Goal: Navigation & Orientation: Find specific page/section

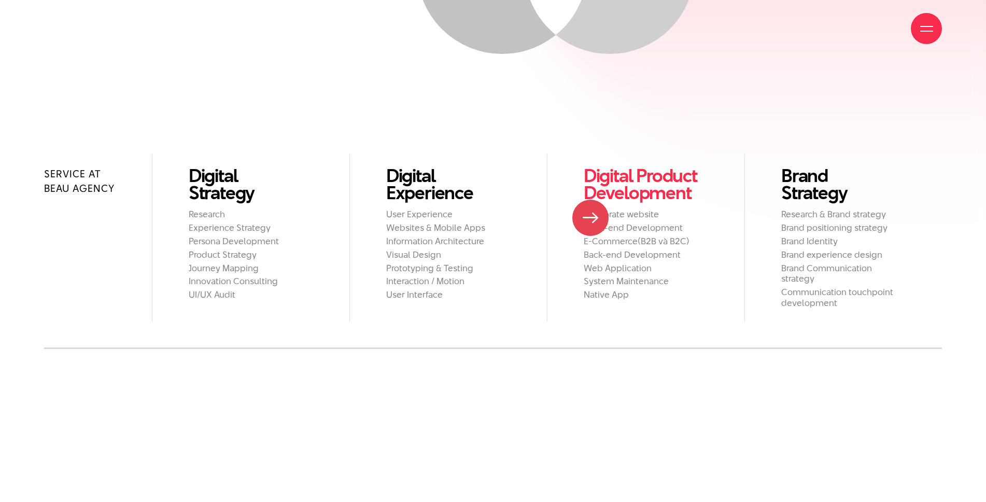
scroll to position [1126, 0]
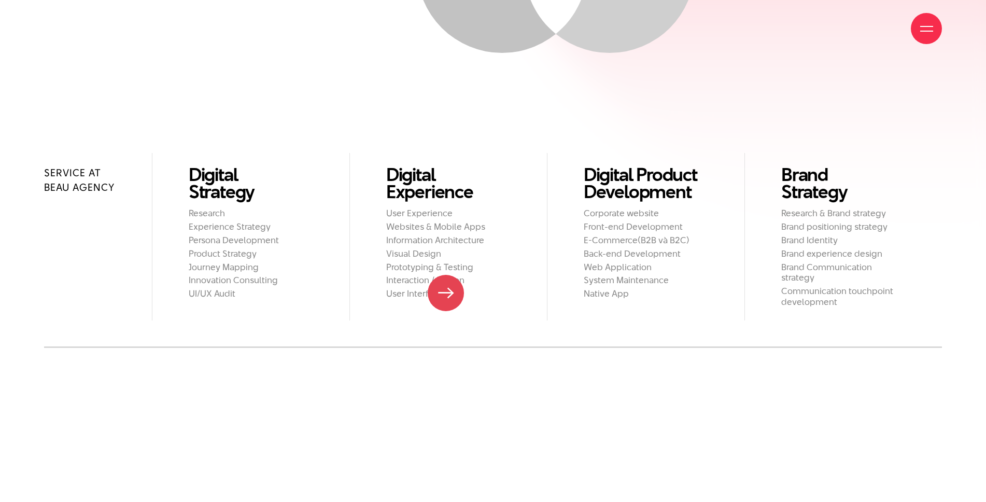
click at [446, 293] on h2 "User Interface" at bounding box center [448, 293] width 124 height 11
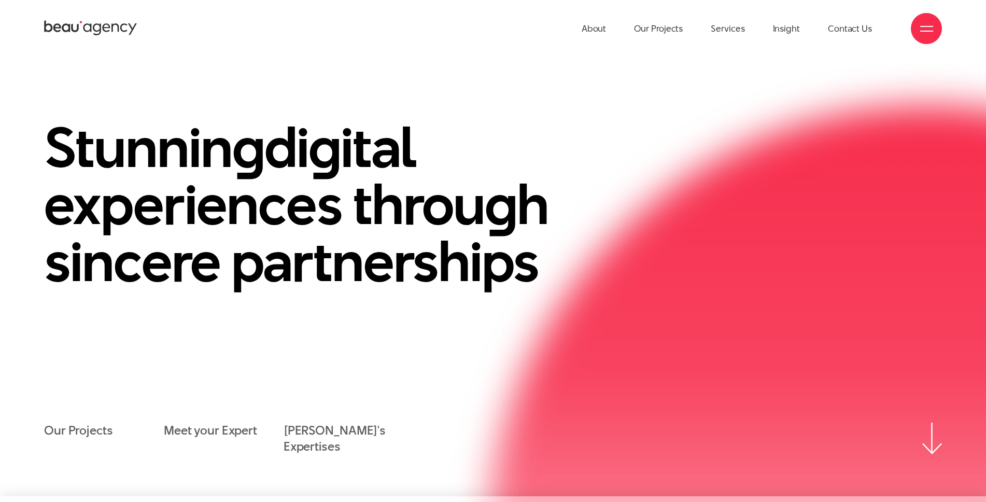
scroll to position [0, 0]
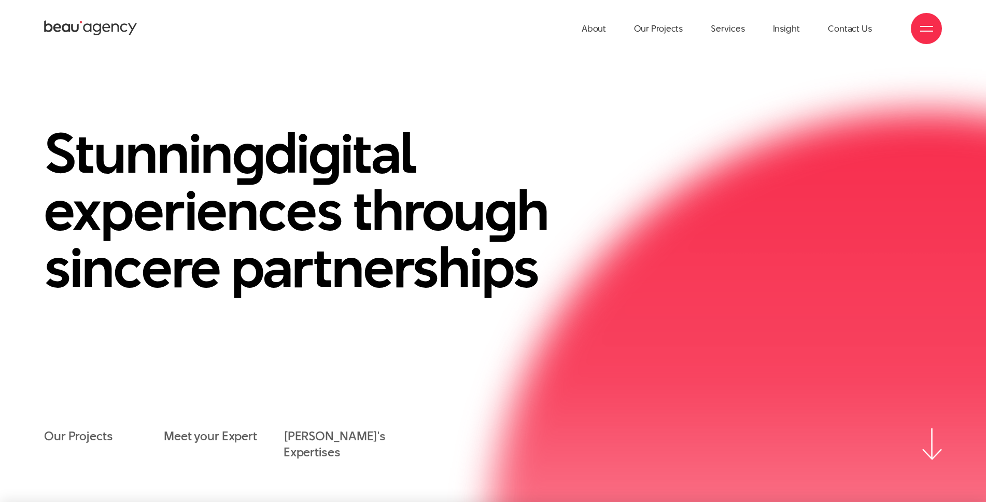
click at [602, 114] on section "Stunnin g di g ital experiences throu g h sincere partnerships Our Projects Mee…" at bounding box center [493, 279] width 986 height 445
click at [656, 34] on link "Our Projects" at bounding box center [658, 28] width 49 height 57
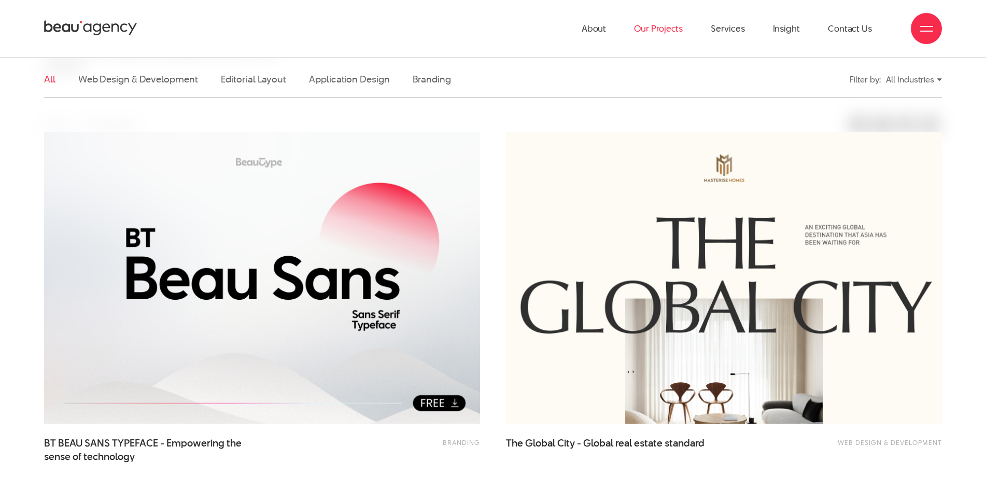
scroll to position [259, 0]
